Goal: Task Accomplishment & Management: Use online tool/utility

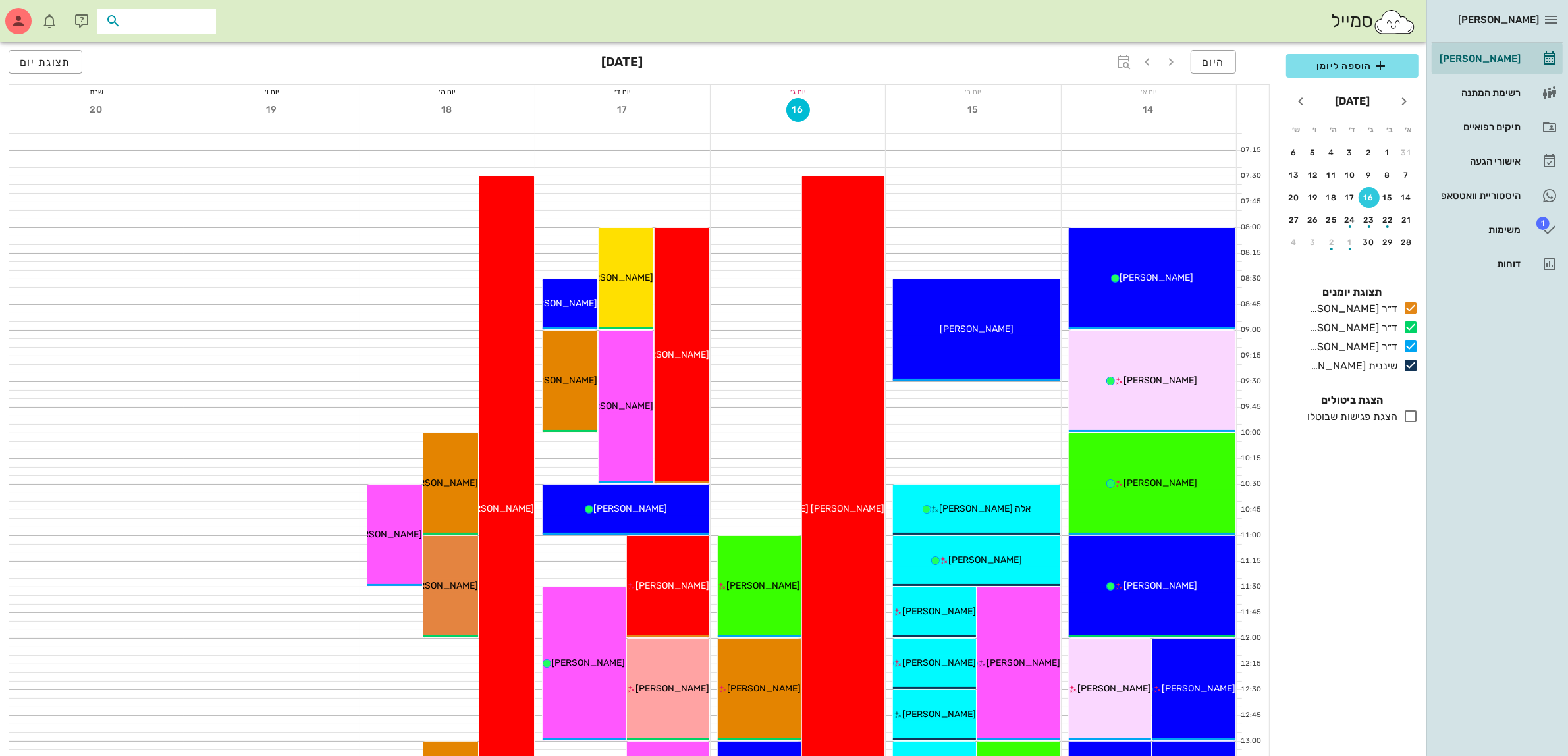
click at [143, 14] on input "text" at bounding box center [166, 21] width 84 height 17
type input "[PERSON_NAME]"
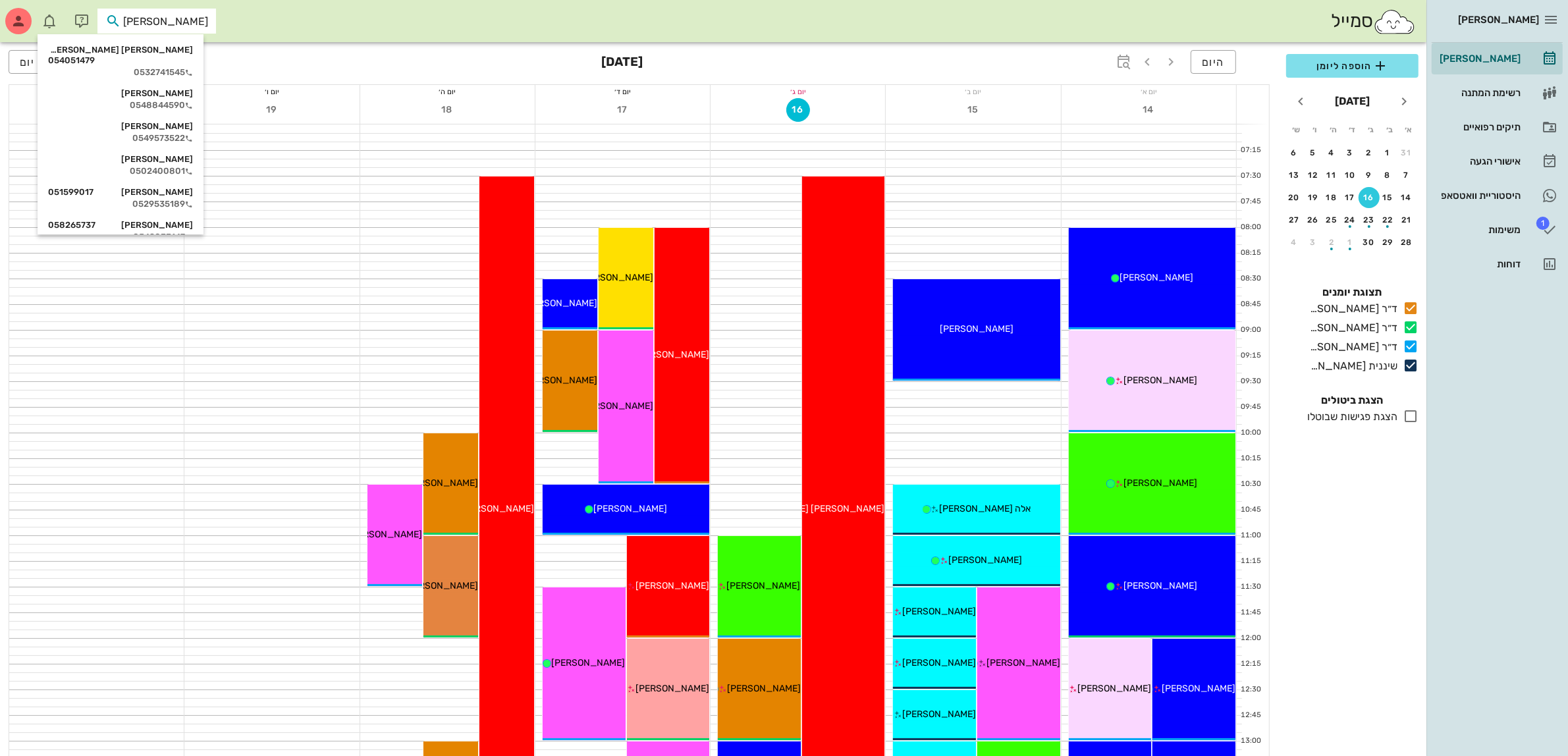
click at [174, 51] on div "[PERSON_NAME] [PERSON_NAME] 054051479" at bounding box center [120, 56] width 145 height 21
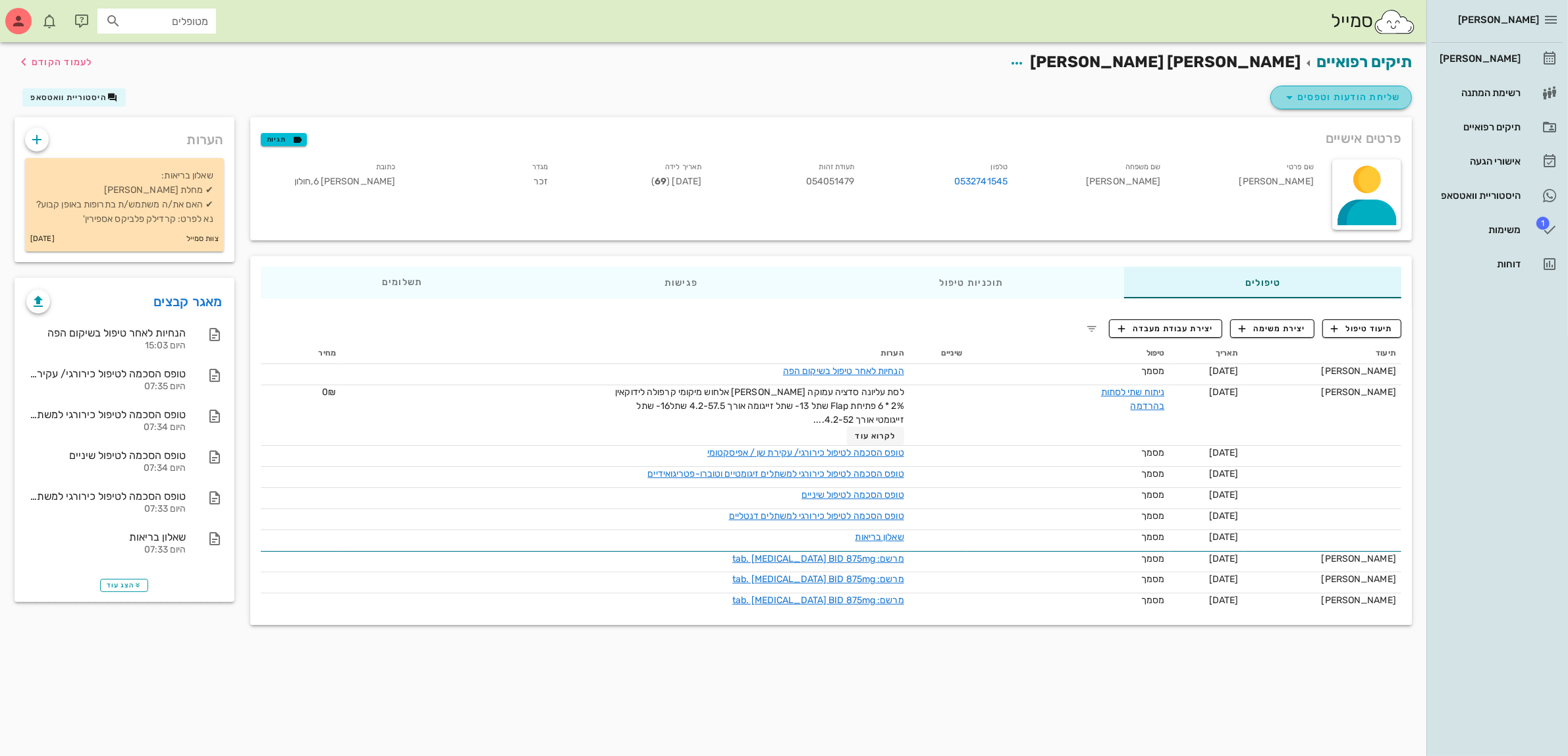
click at [1356, 96] on span "שליחת הודעות וטפסים" at bounding box center [1340, 97] width 119 height 15
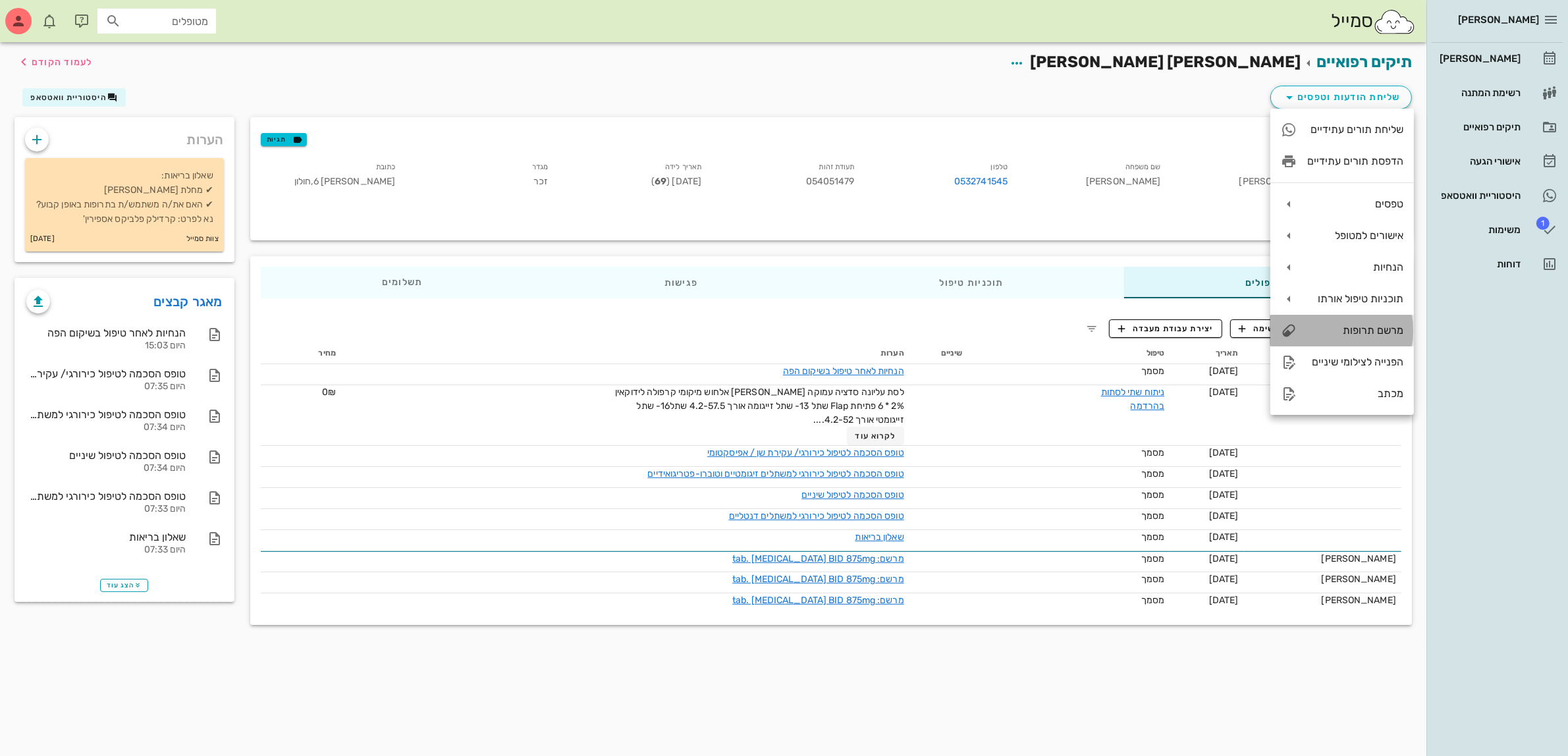
click at [1362, 326] on div "מרשם תרופות" at bounding box center [1355, 331] width 96 height 13
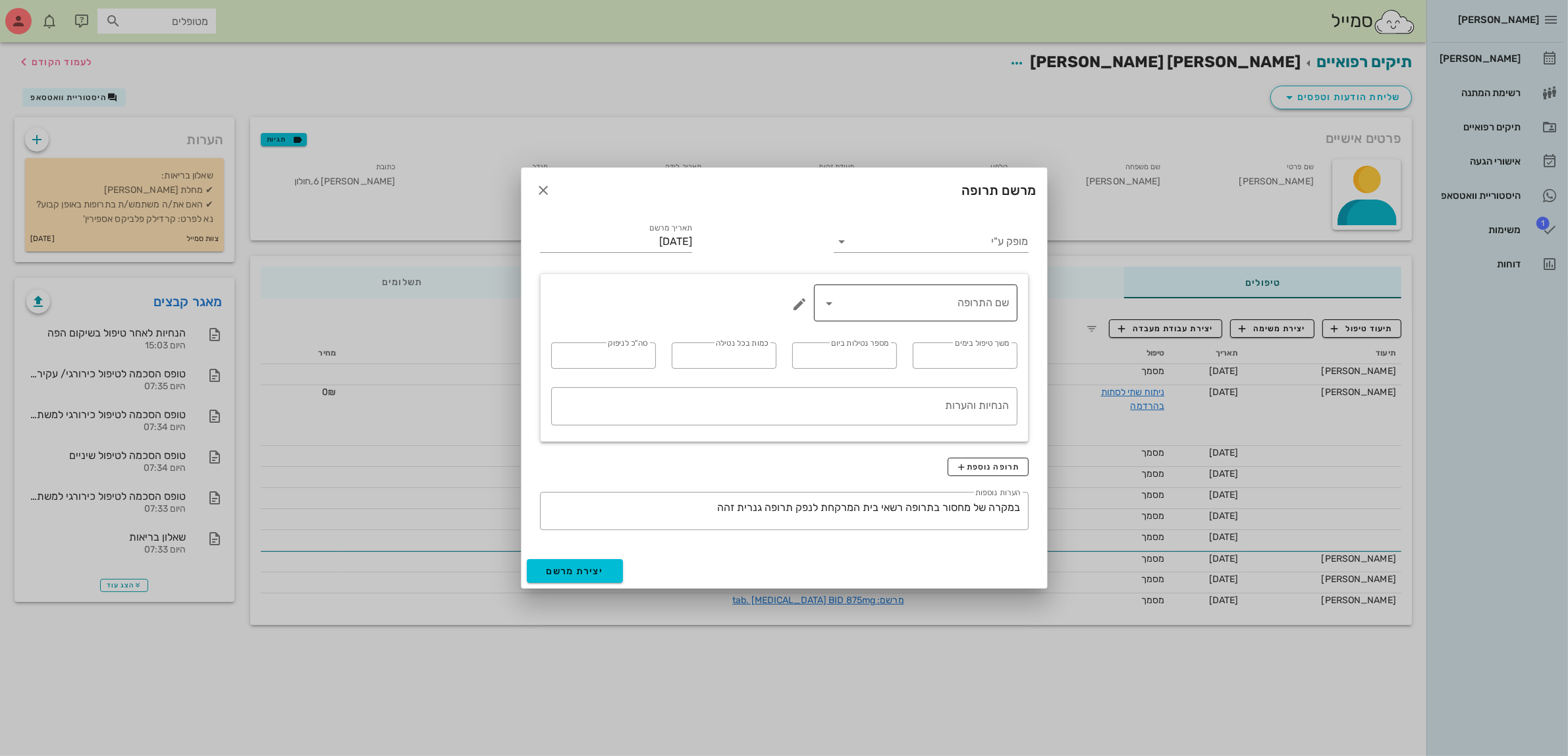
click at [830, 308] on icon at bounding box center [830, 303] width 15 height 15
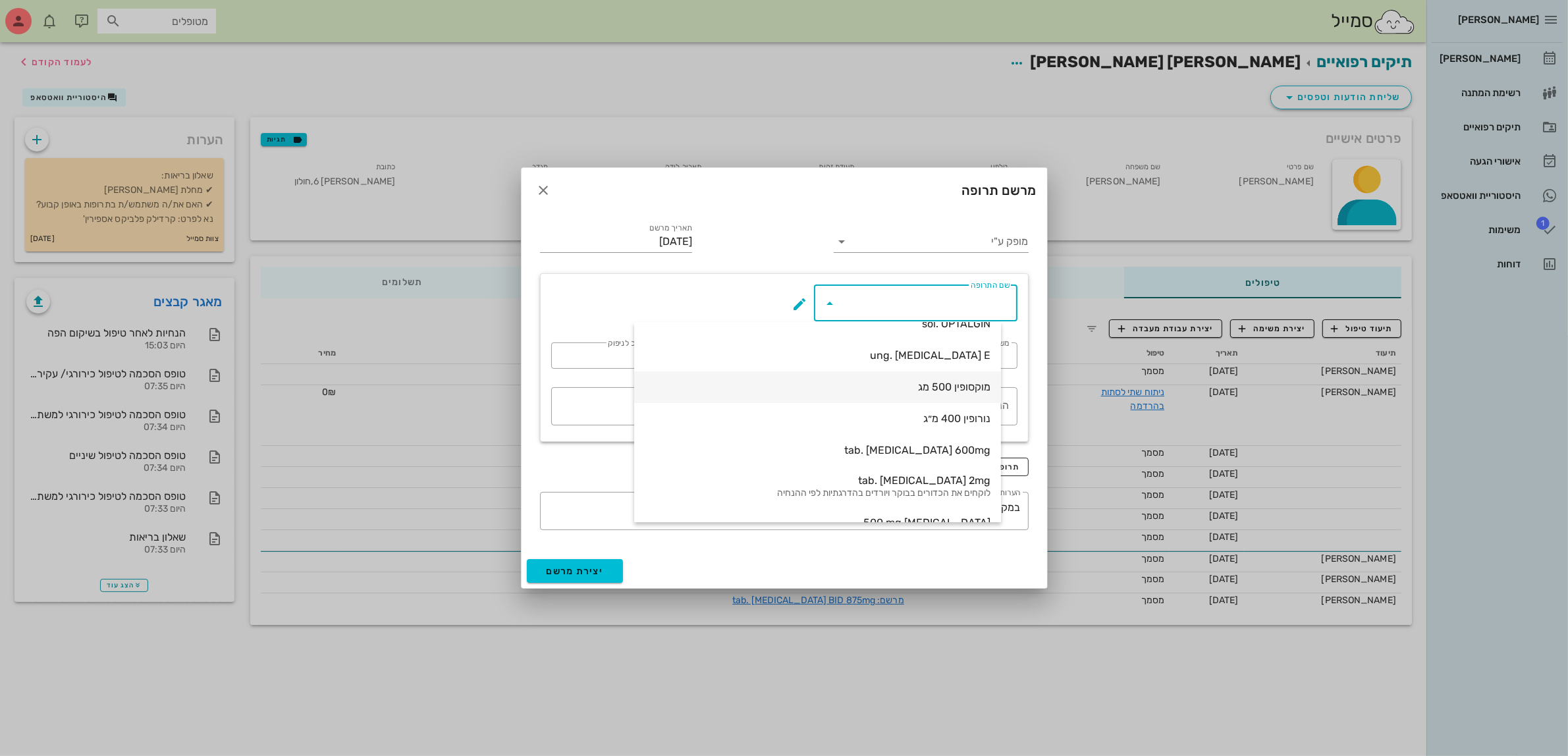
scroll to position [167, 0]
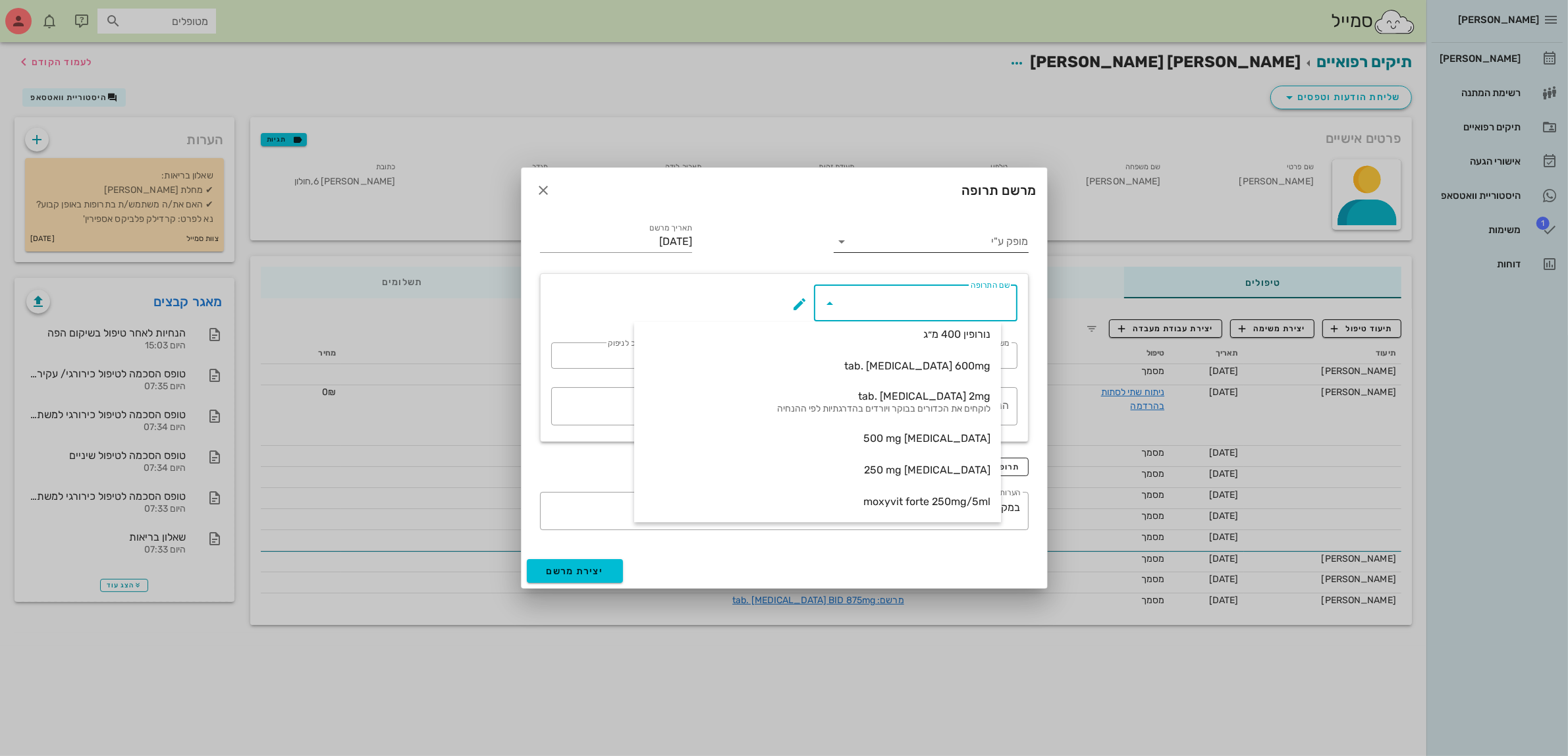
click at [958, 236] on input "מופק ע"י" at bounding box center [940, 242] width 176 height 21
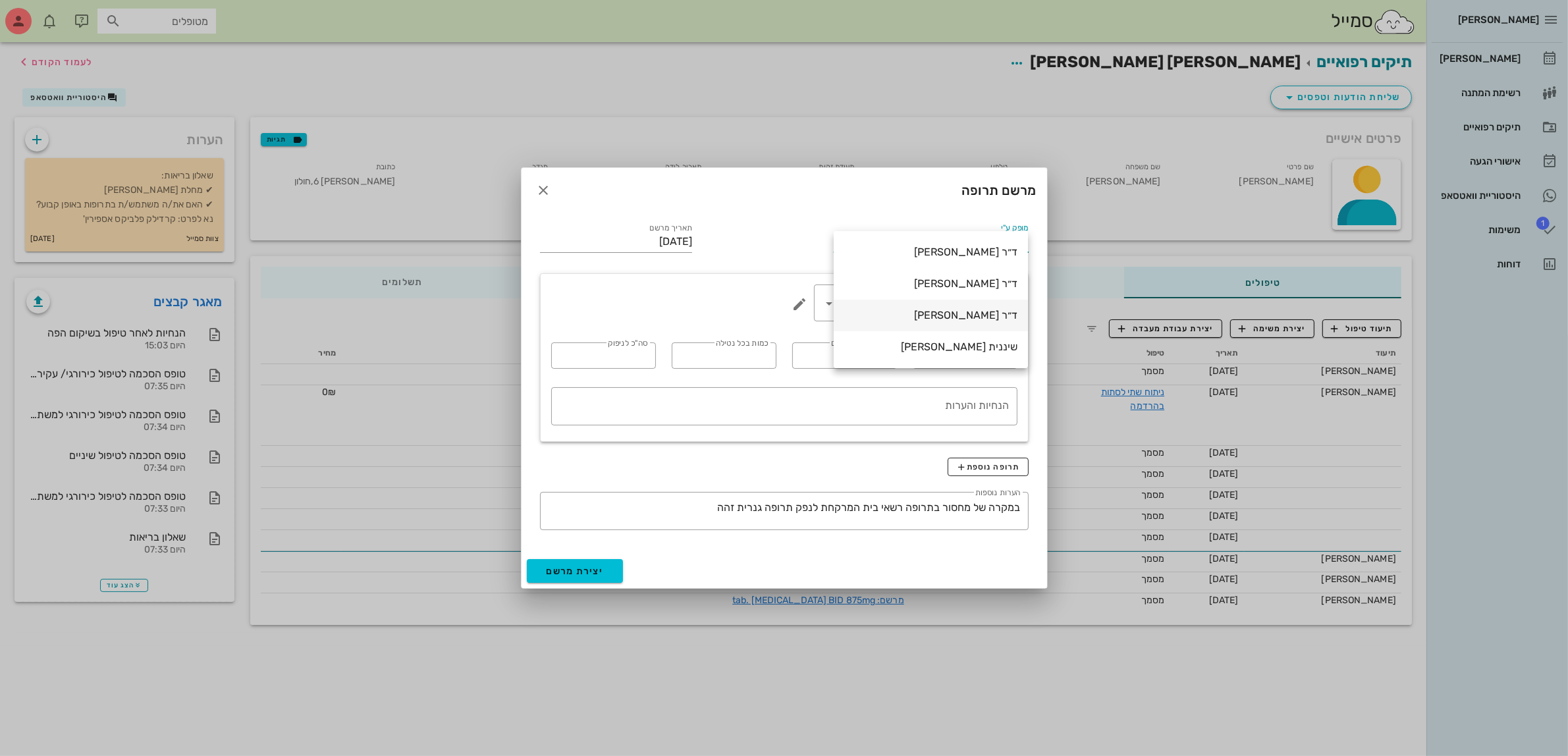
click at [959, 312] on div "ד״ר [PERSON_NAME]" at bounding box center [931, 315] width 173 height 13
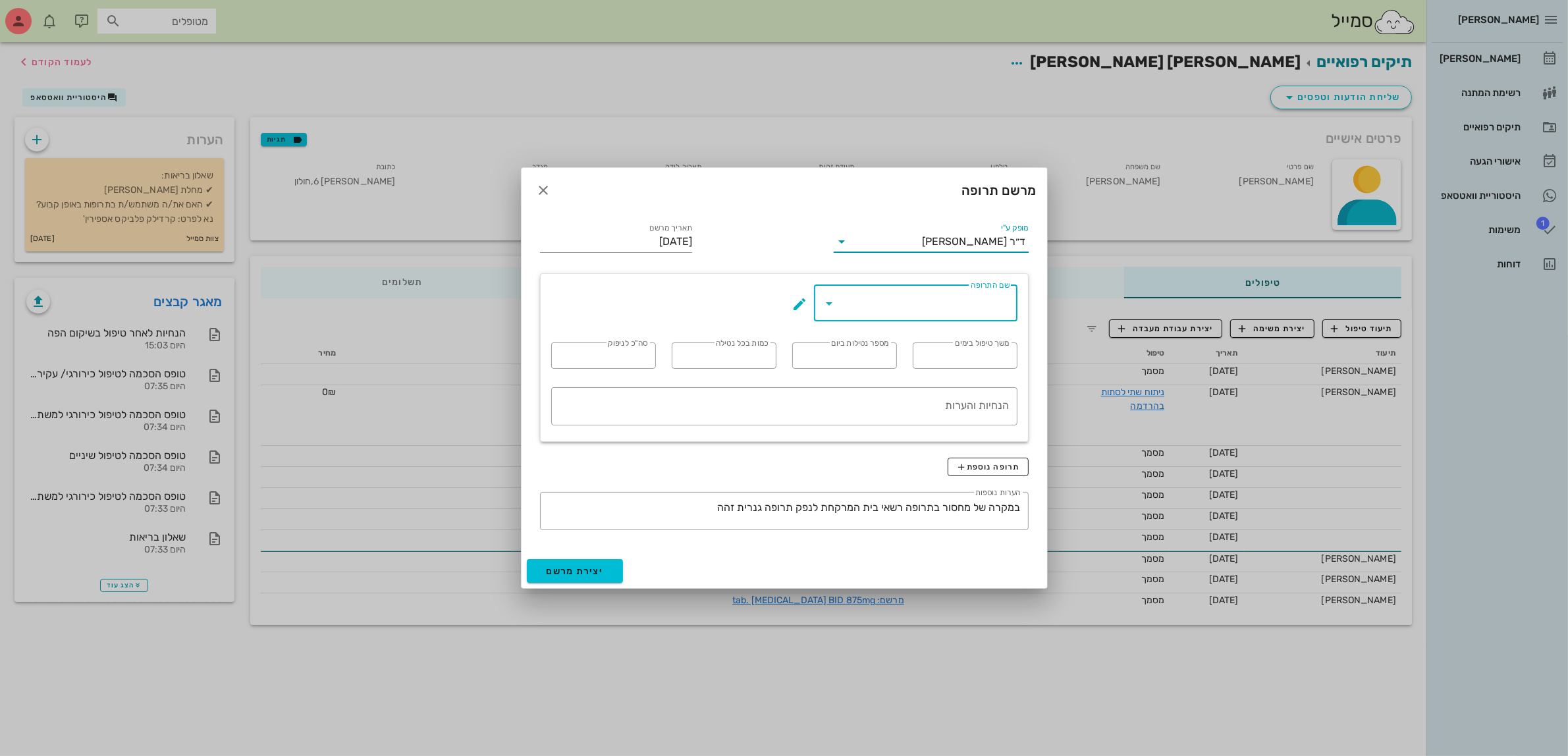
click at [939, 310] on input "שם התרופה" at bounding box center [925, 303] width 169 height 21
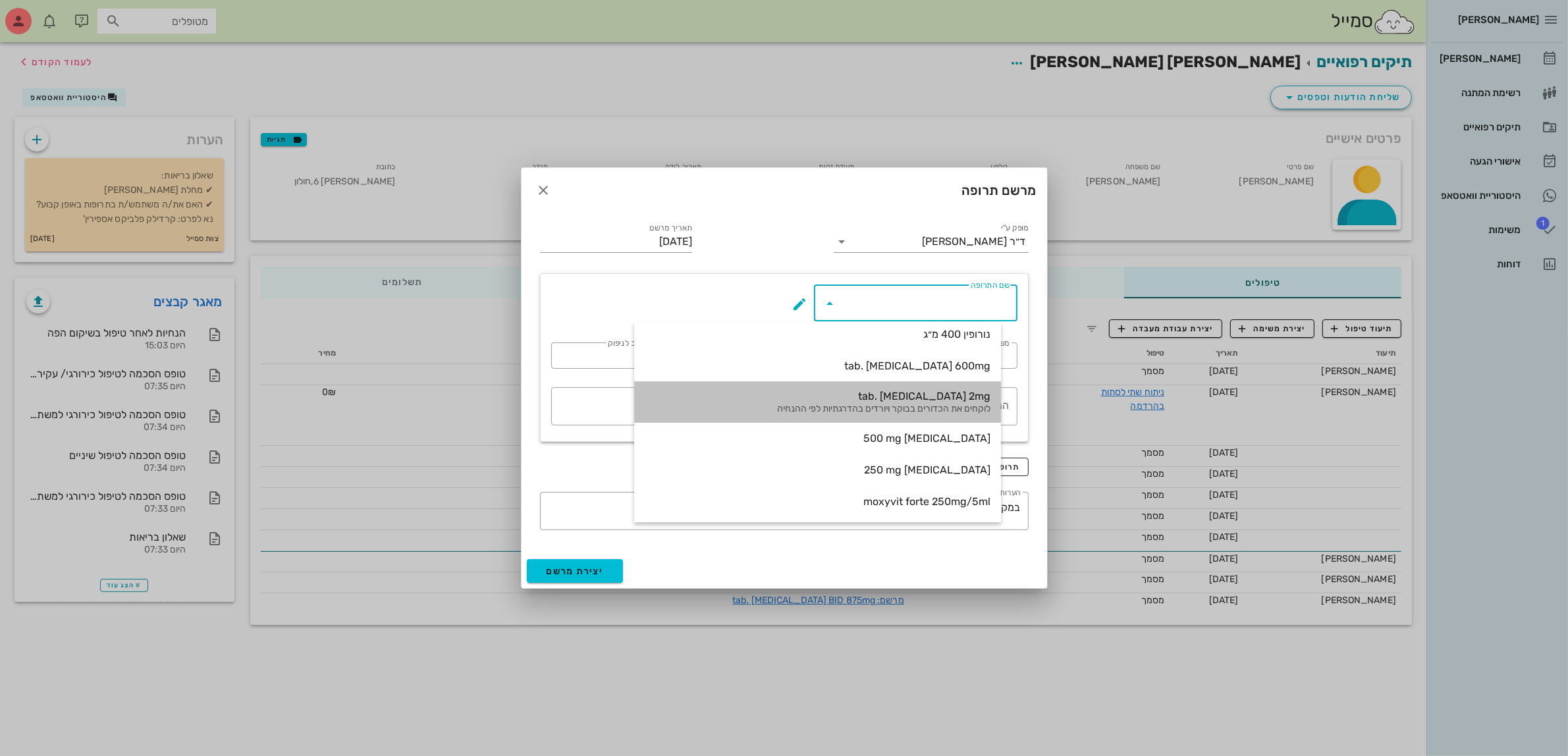
click at [920, 404] on div "לוקחים את הכדורים בבוקר ויורדים בהדרגתיות לפי ההנחיה" at bounding box center [818, 409] width 346 height 11
type input "tab. [MEDICAL_DATA] 2mg"
type input "5"
type input "1"
type input "5-4-3-2-1"
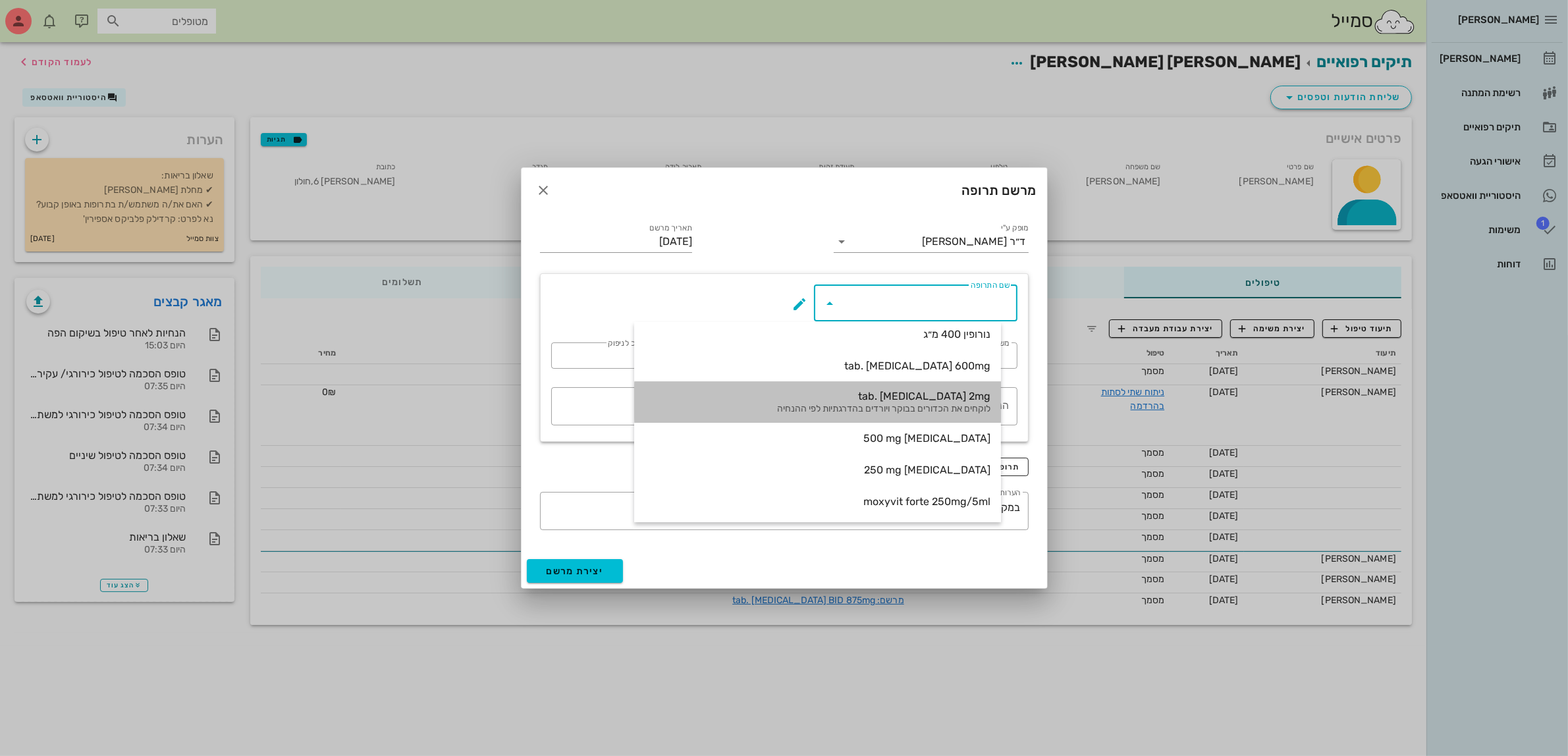
type input "15"
type textarea "מנה ראשונה: היום הראשון 5 כדורים. מנה שניה : ביום השני 4 כדורים. מנה שלישית : ב…"
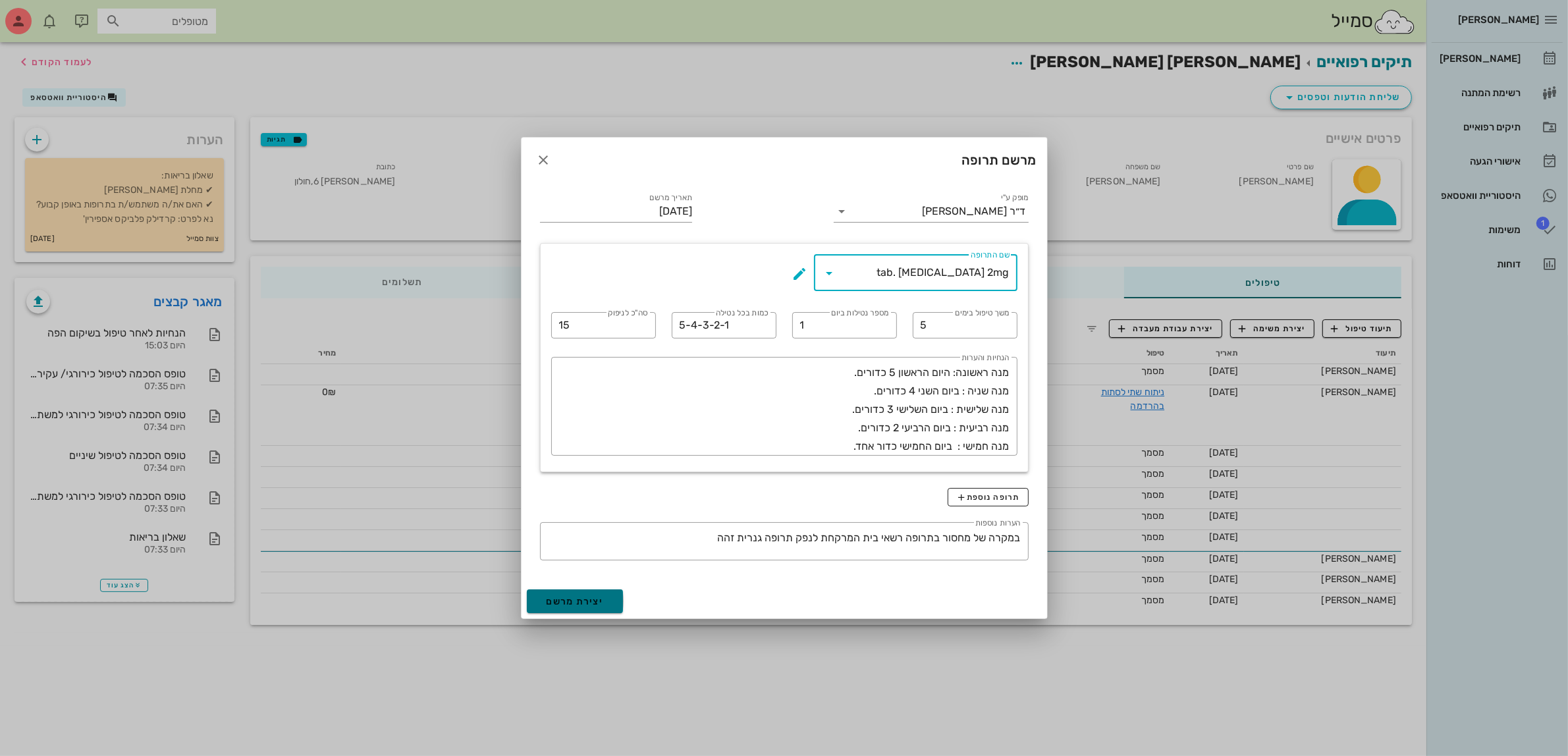
click at [586, 601] on span "יצירת מרשם" at bounding box center [574, 601] width 57 height 11
